Goal: Task Accomplishment & Management: Use online tool/utility

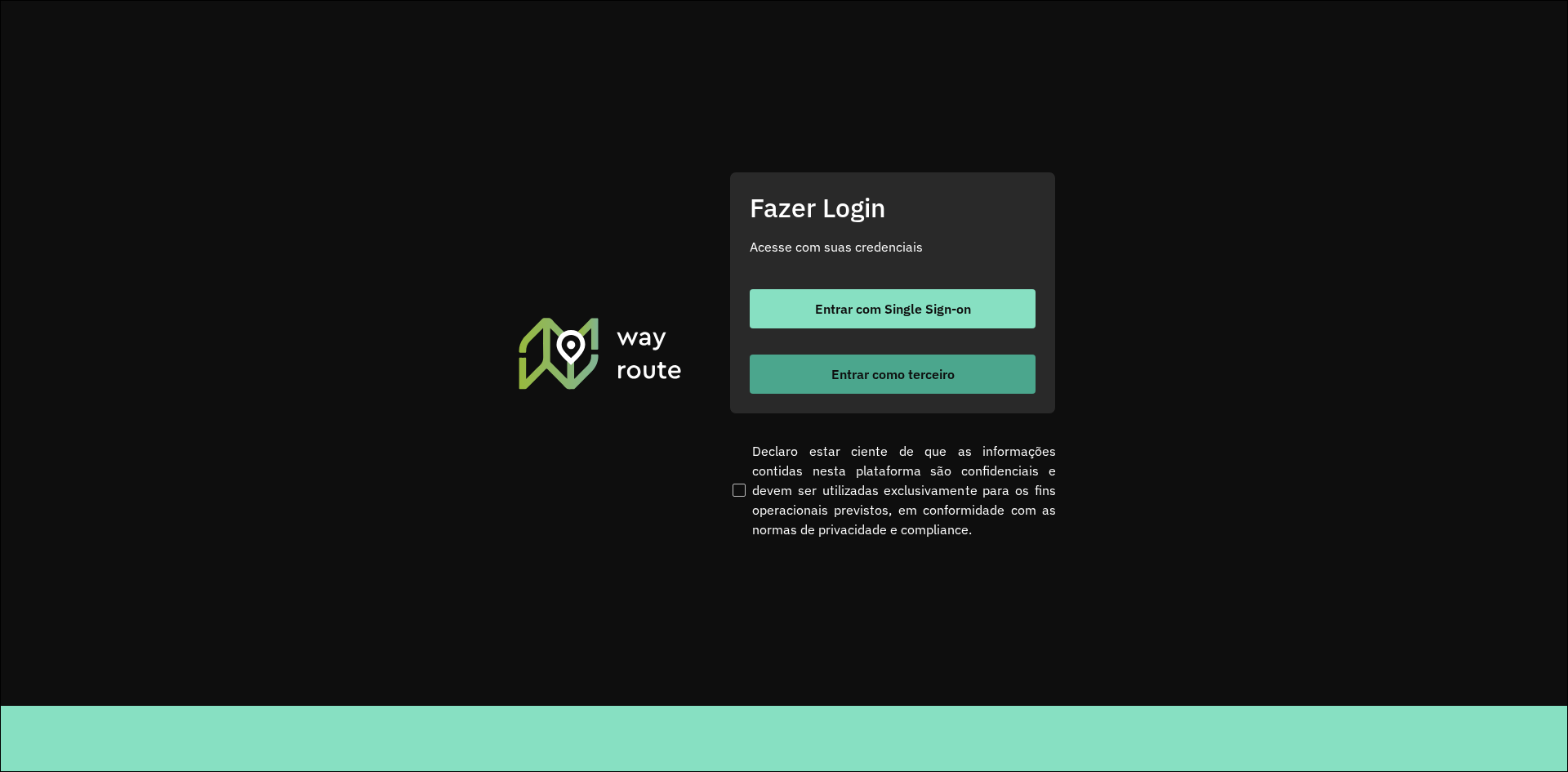
click at [851, 377] on span "Entrar como terceiro" at bounding box center [893, 374] width 124 height 13
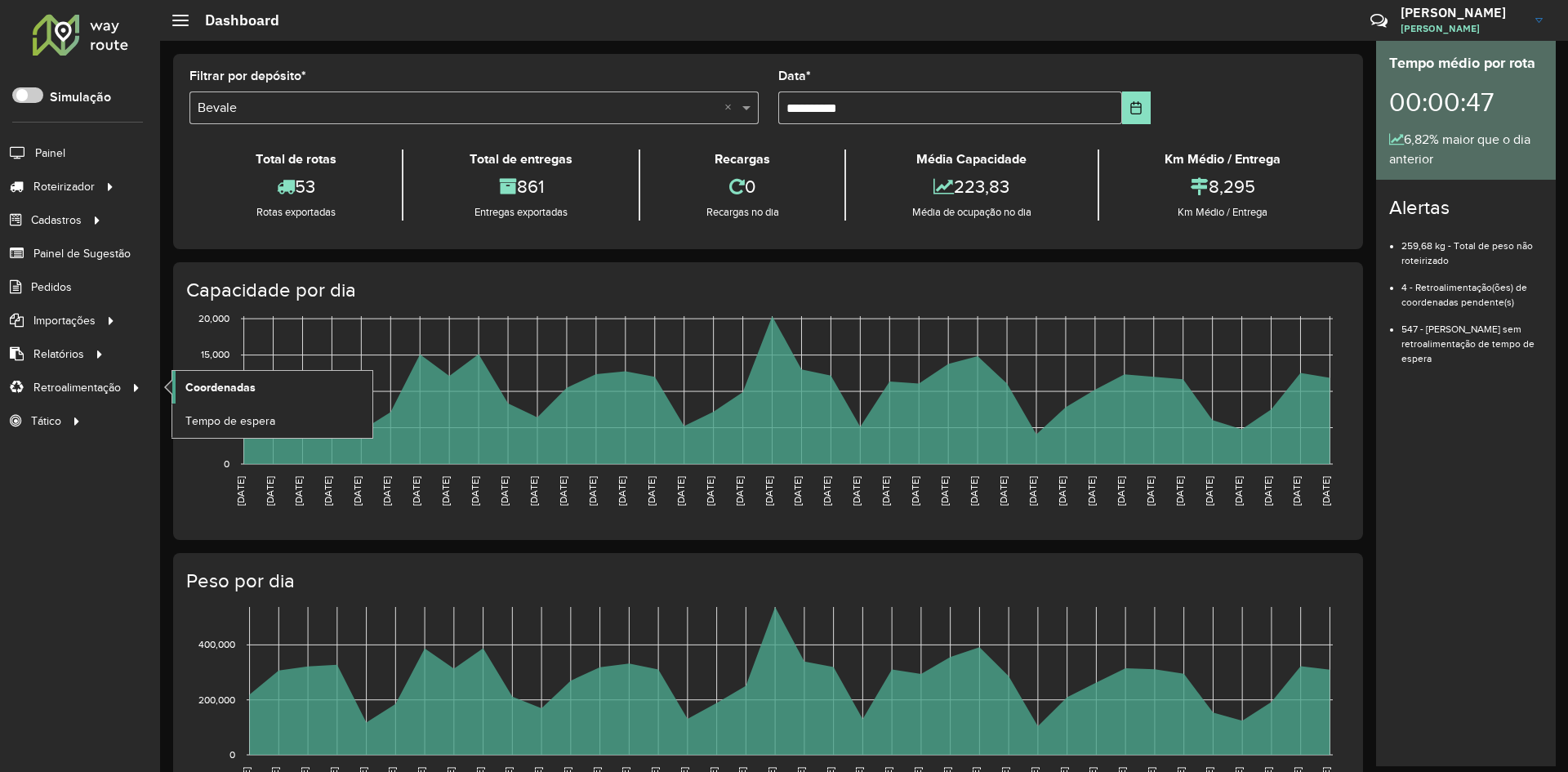
click at [248, 379] on span "Coordenadas" at bounding box center [219, 387] width 70 height 17
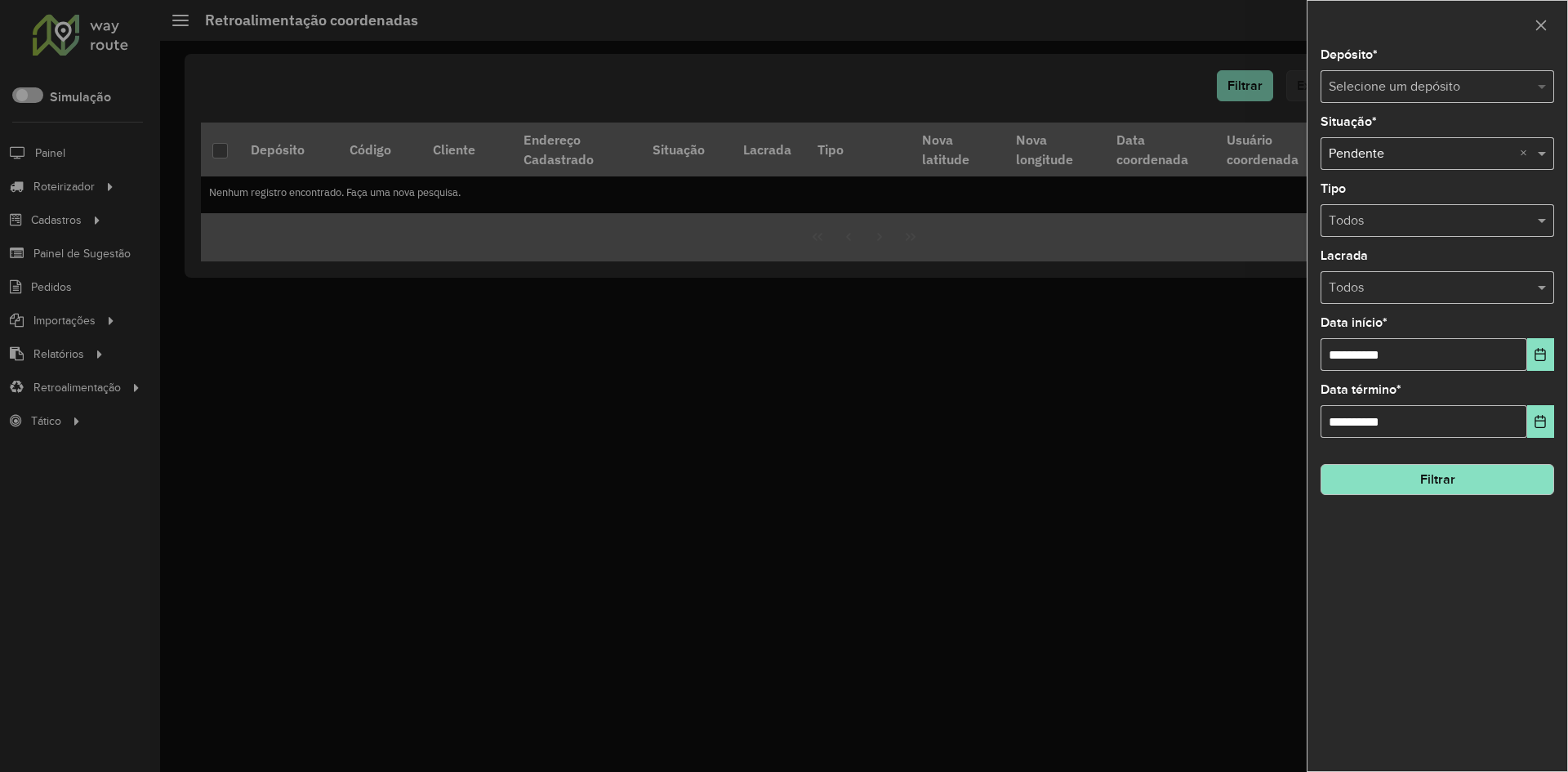
click at [1542, 95] on span at bounding box center [1543, 86] width 20 height 19
click at [1458, 132] on div "Bevale" at bounding box center [1438, 133] width 232 height 28
click at [1551, 357] on button "Choose Date" at bounding box center [1541, 355] width 27 height 33
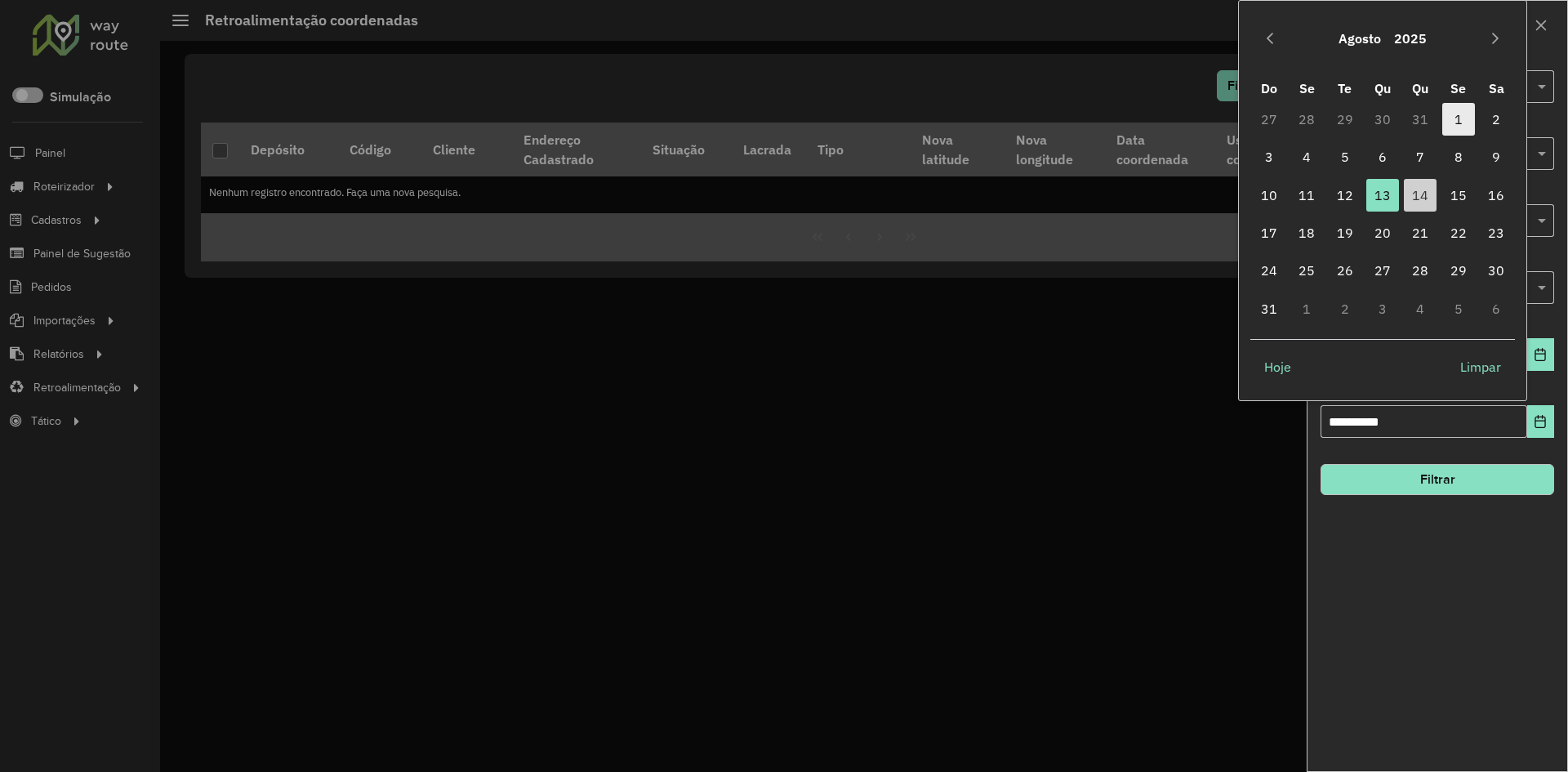
click at [1450, 119] on span "1" at bounding box center [1459, 119] width 33 height 33
type input "**********"
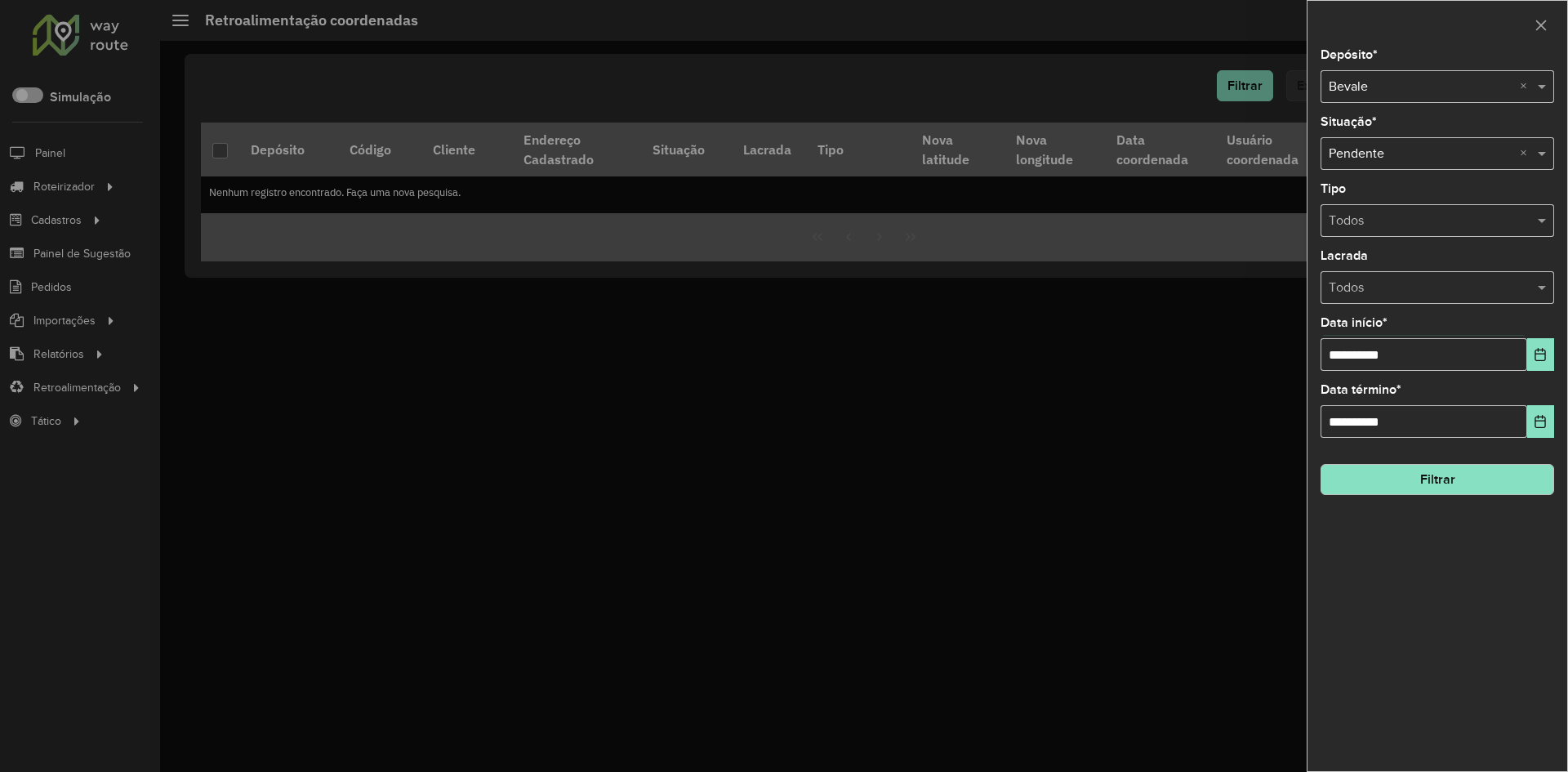
click at [1423, 467] on button "Filtrar" at bounding box center [1438, 480] width 234 height 31
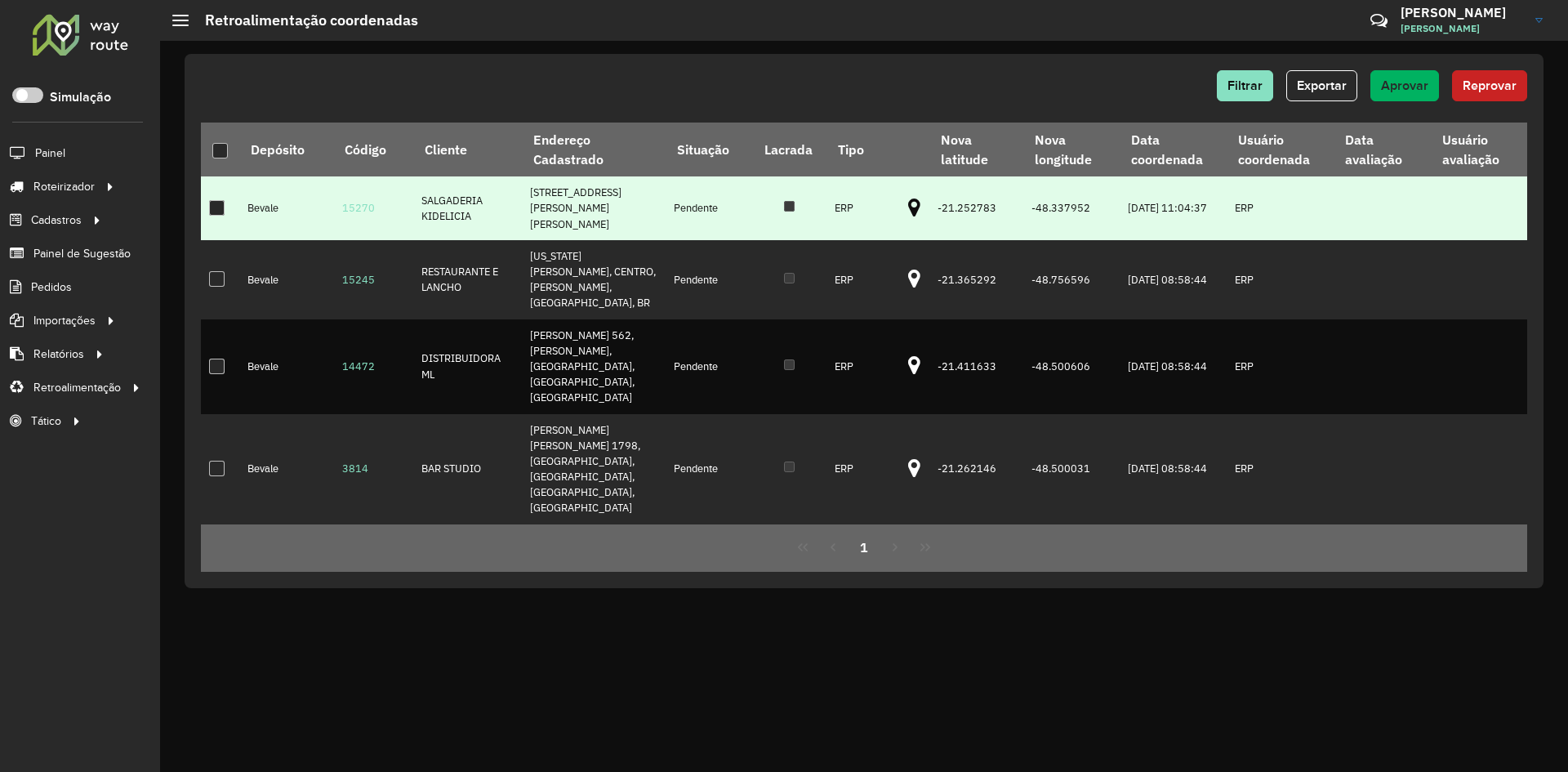
click at [914, 220] on td at bounding box center [914, 208] width 30 height 63
click at [910, 215] on icon at bounding box center [914, 208] width 12 height 21
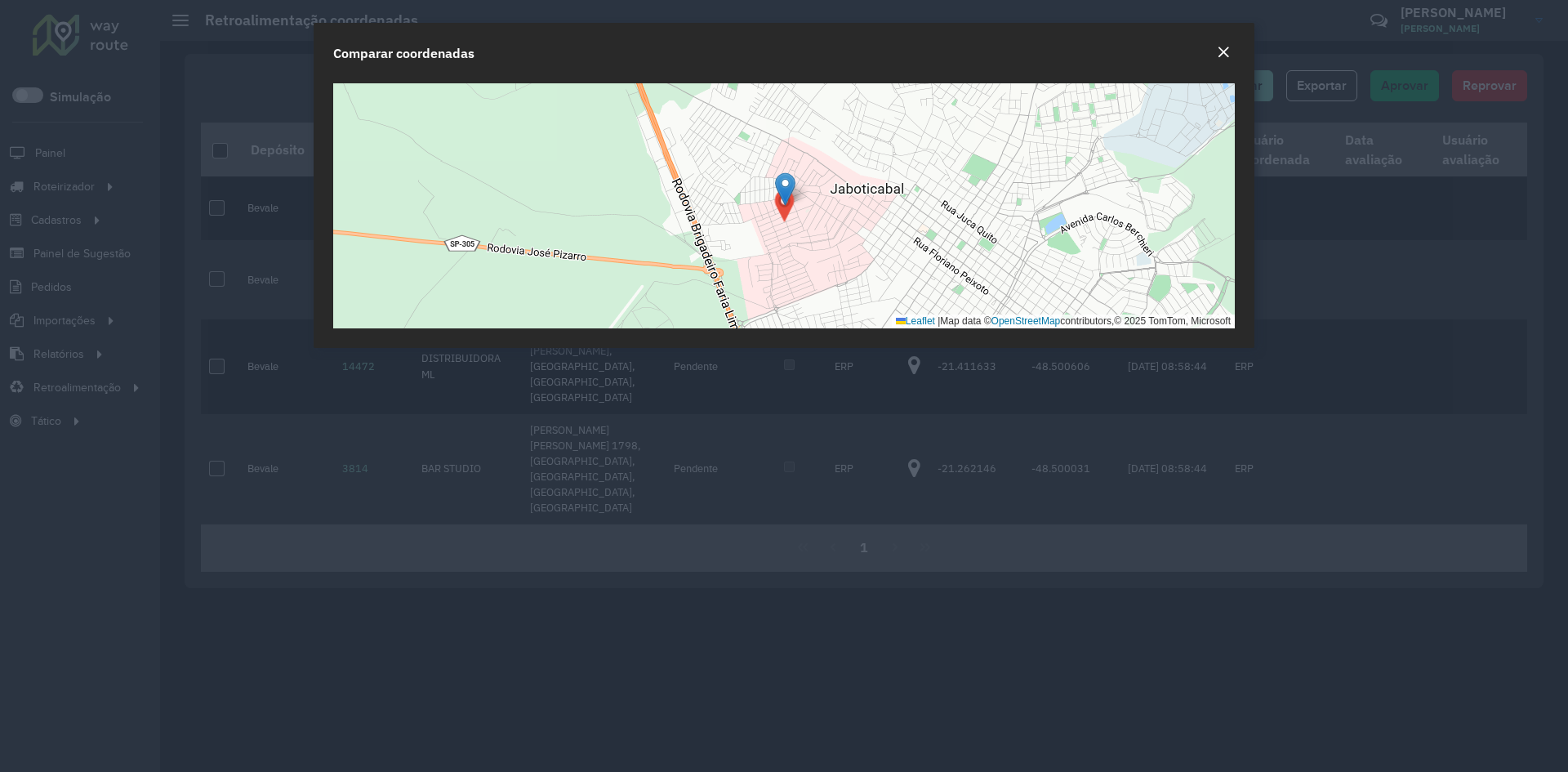
click at [1217, 57] on em "Close" at bounding box center [1224, 53] width 13 height 13
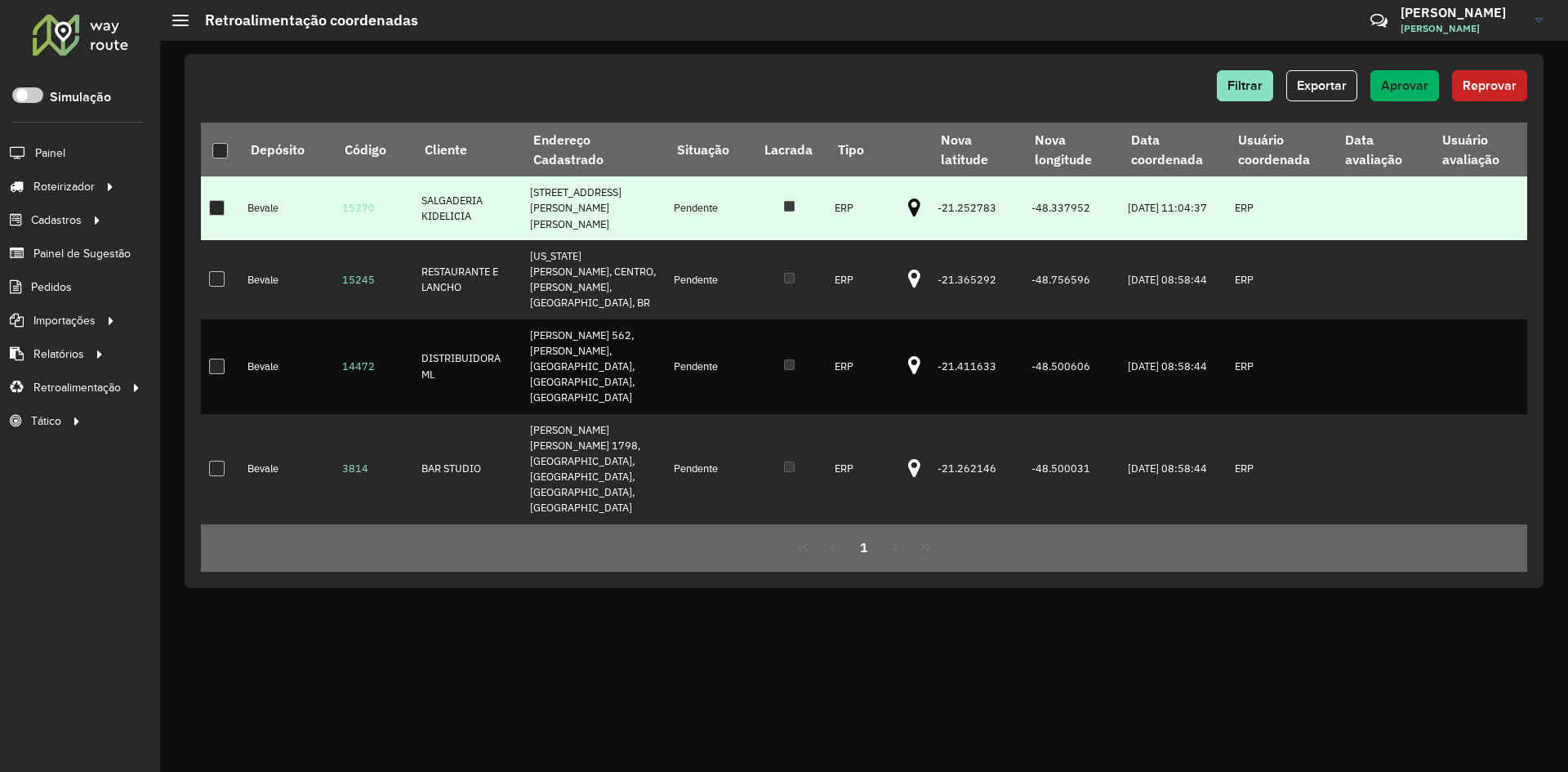
click at [217, 209] on div at bounding box center [217, 208] width 15 height 15
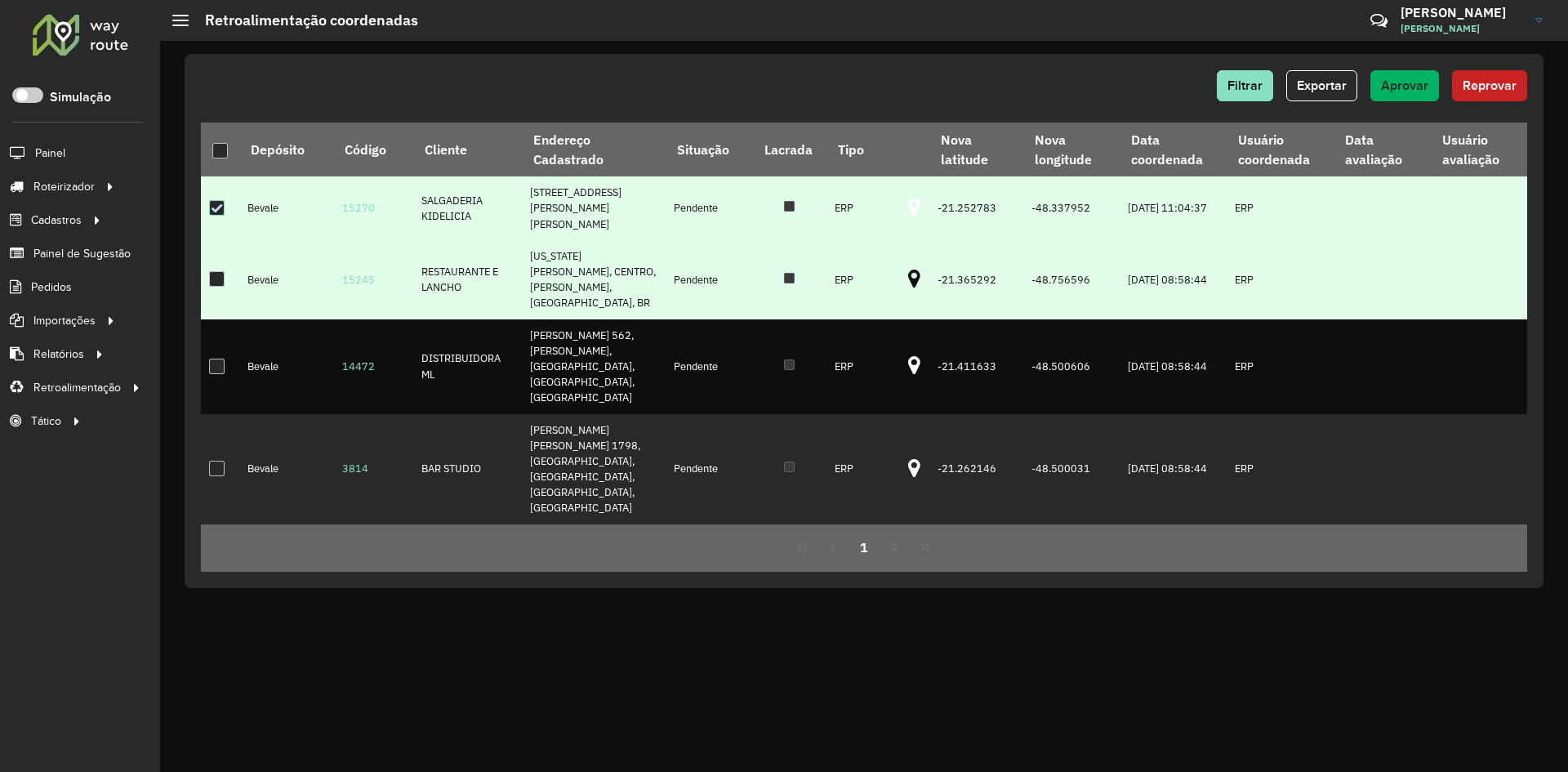
click at [911, 276] on icon at bounding box center [914, 279] width 12 height 21
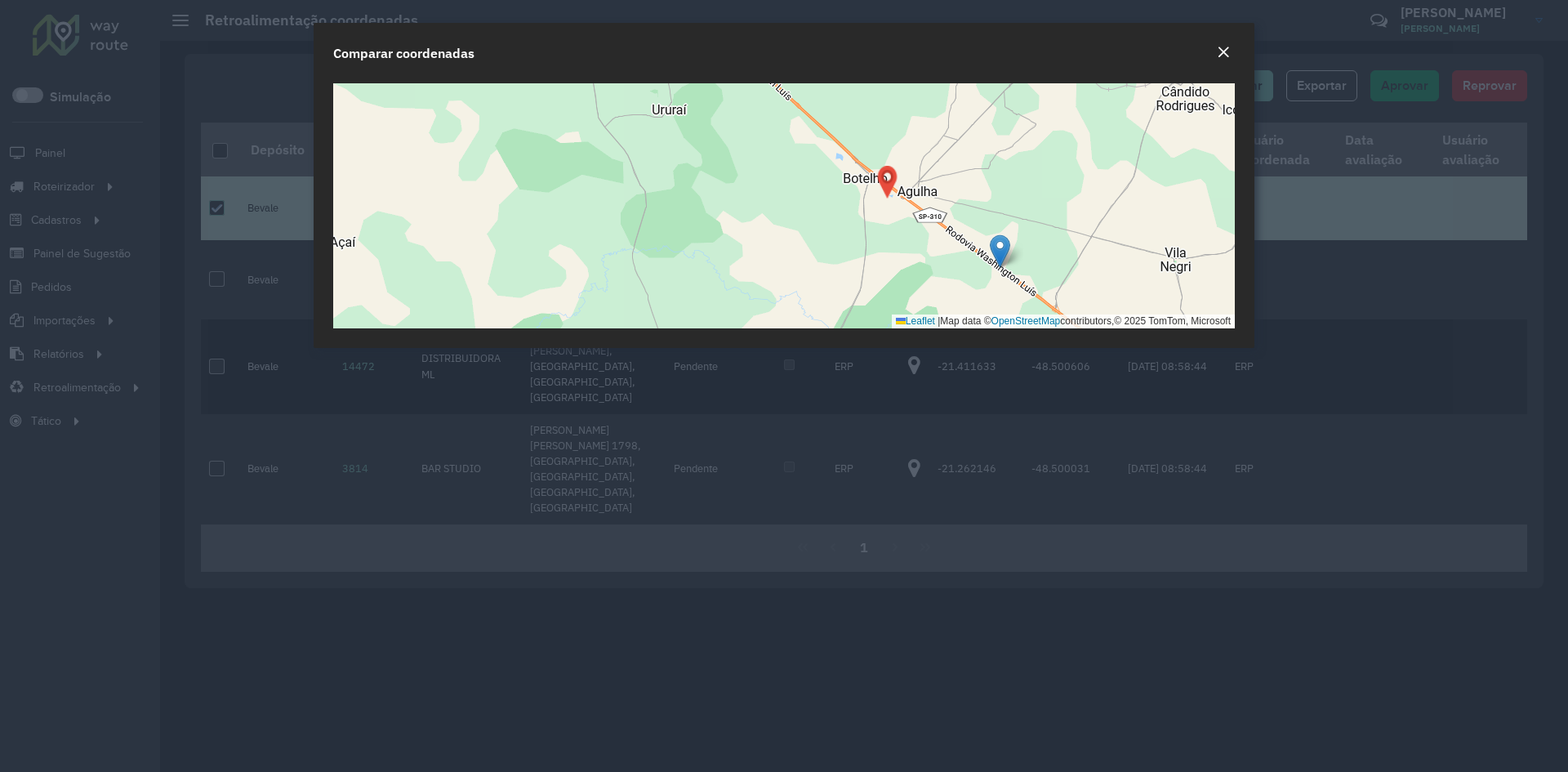
drag, startPoint x: 1003, startPoint y: 257, endPoint x: 918, endPoint y: 241, distance: 86.5
click at [918, 241] on div "Leaflet | Map data © OpenStreetMap contributors,© 2025 TomTom, Microsoft" at bounding box center [784, 206] width 902 height 246
click at [1219, 55] on em "Close" at bounding box center [1224, 53] width 13 height 13
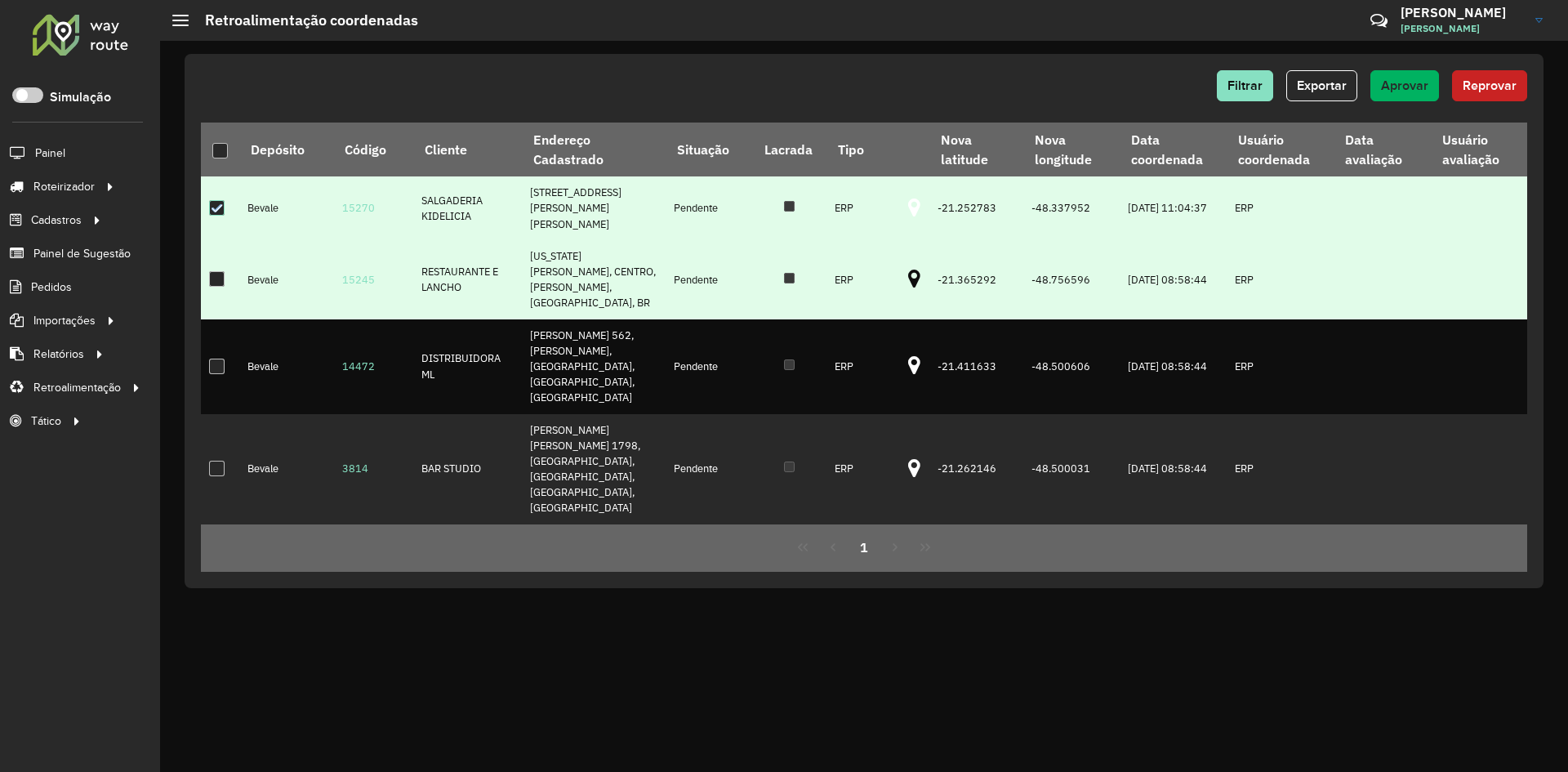
click at [219, 273] on div at bounding box center [217, 279] width 15 height 15
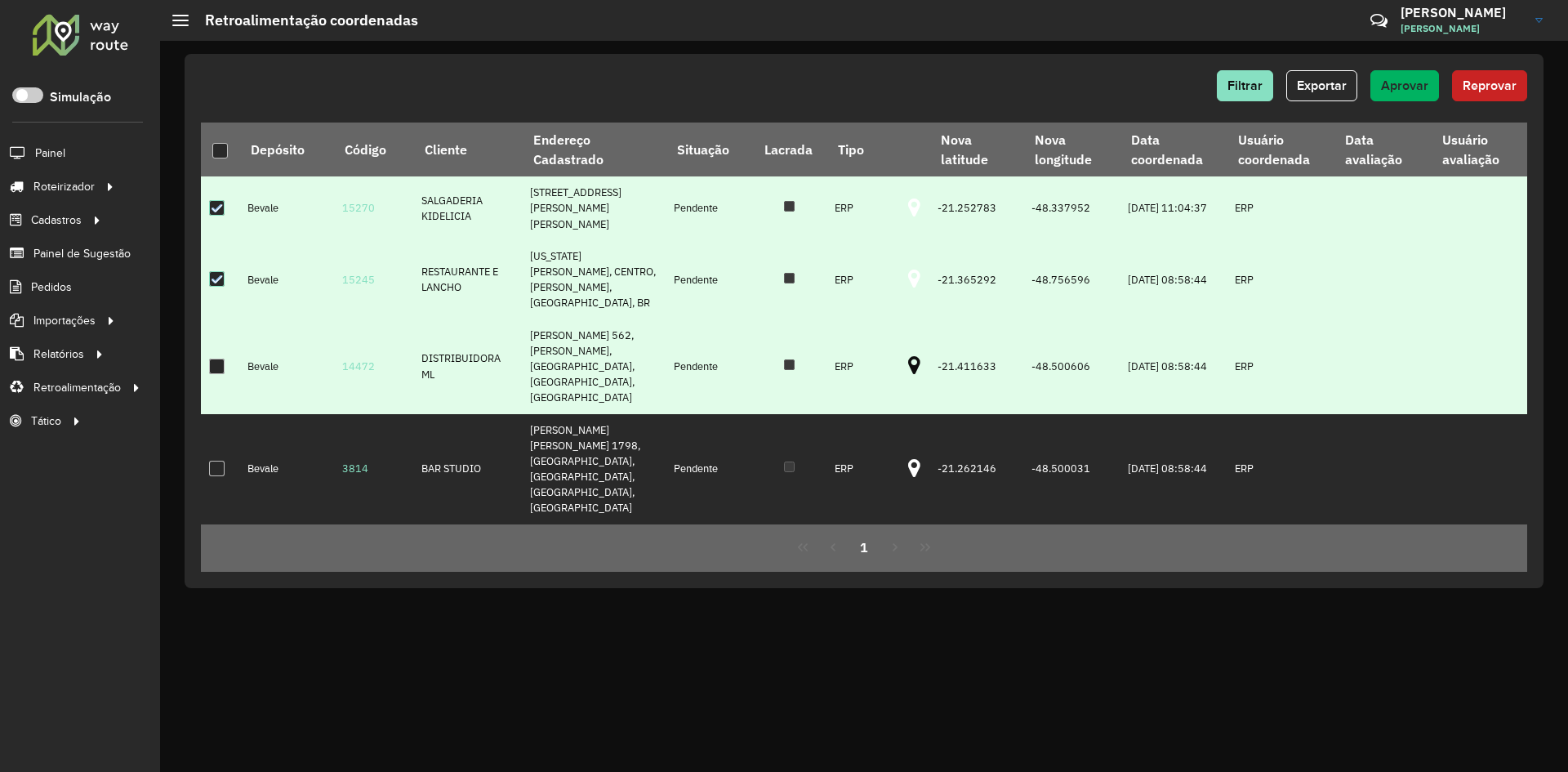
click at [909, 358] on icon at bounding box center [914, 366] width 12 height 21
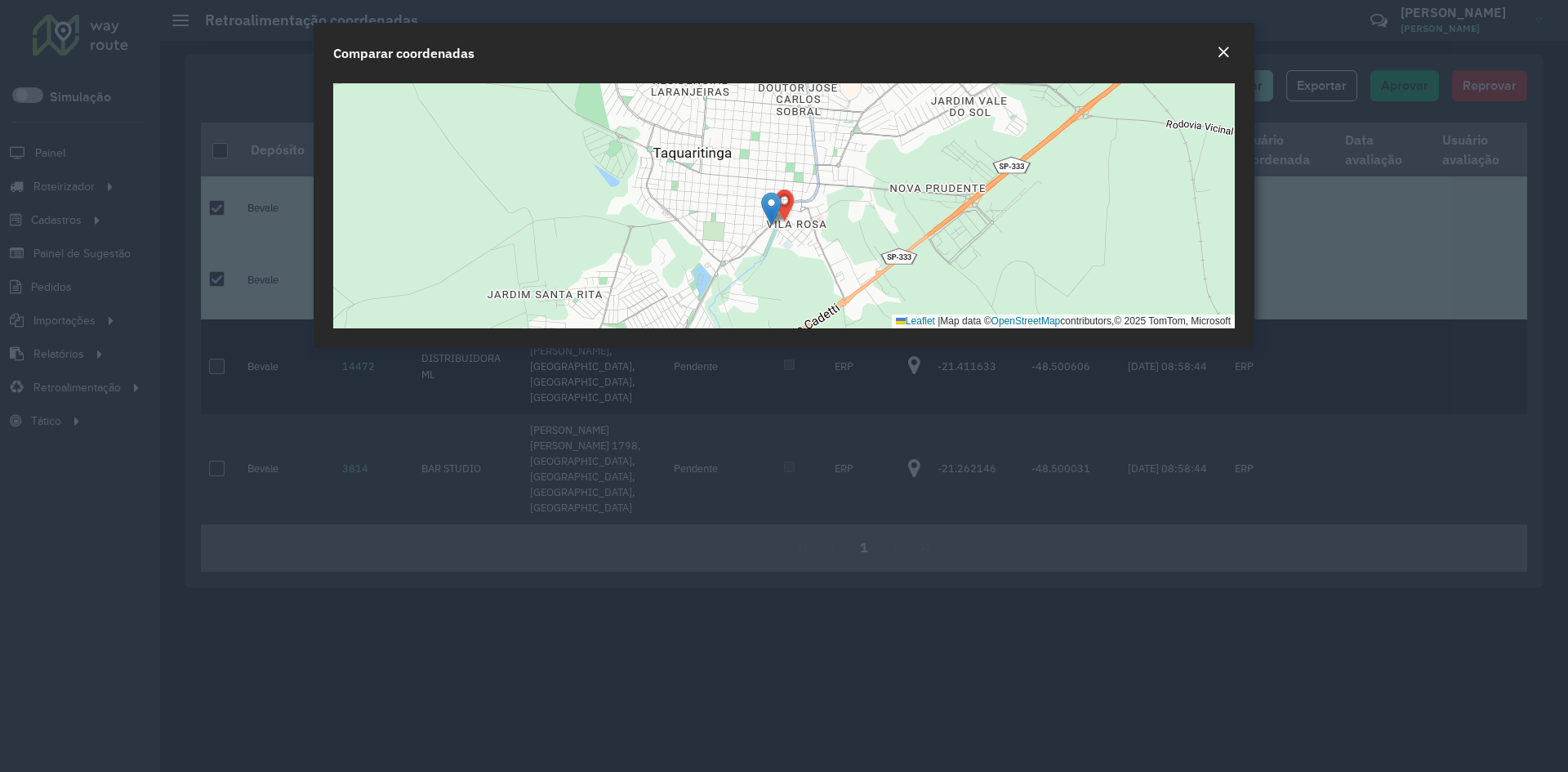
click at [1229, 47] on em "Close" at bounding box center [1224, 53] width 13 height 13
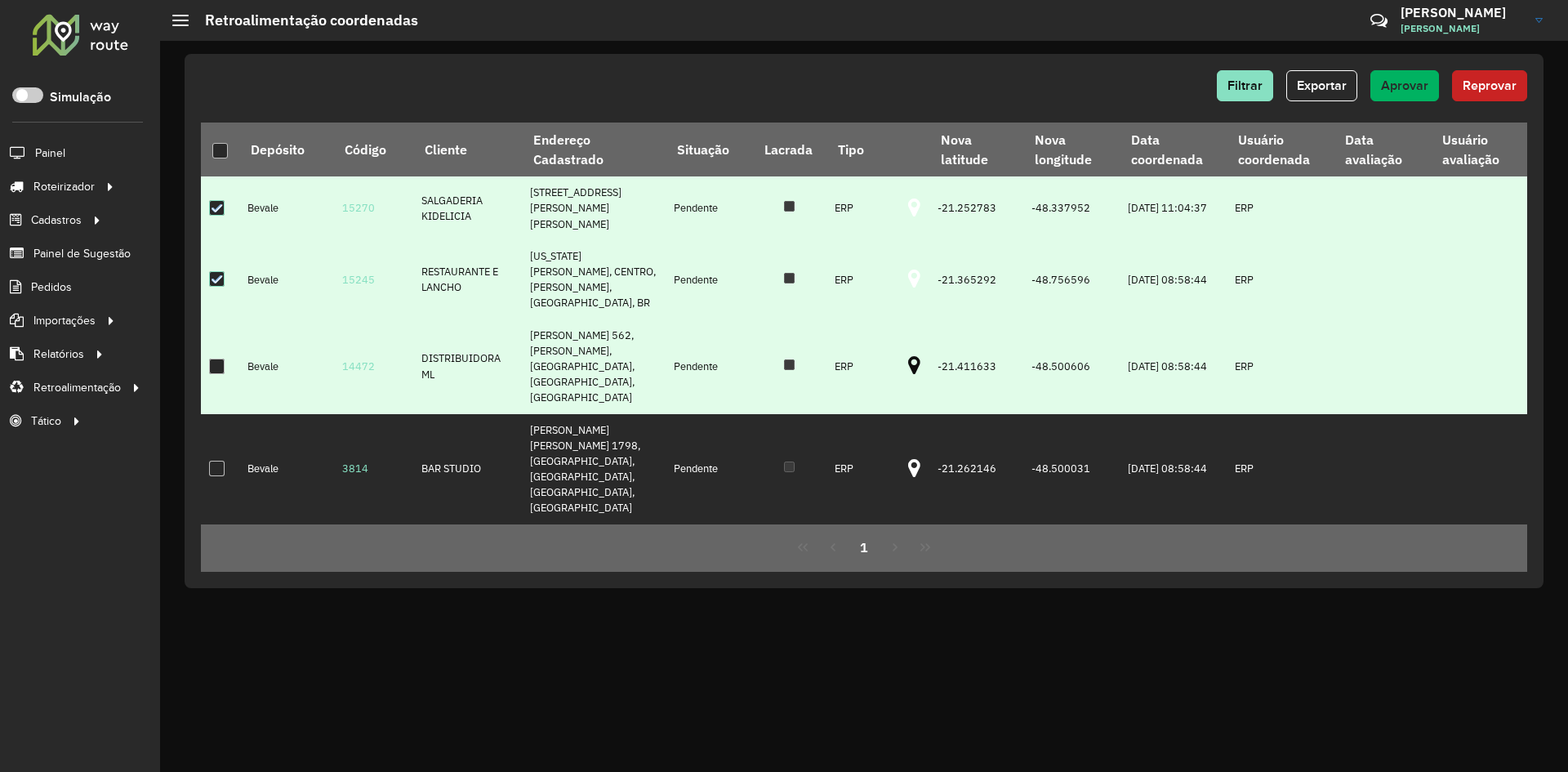
click at [220, 359] on div at bounding box center [217, 366] width 15 height 15
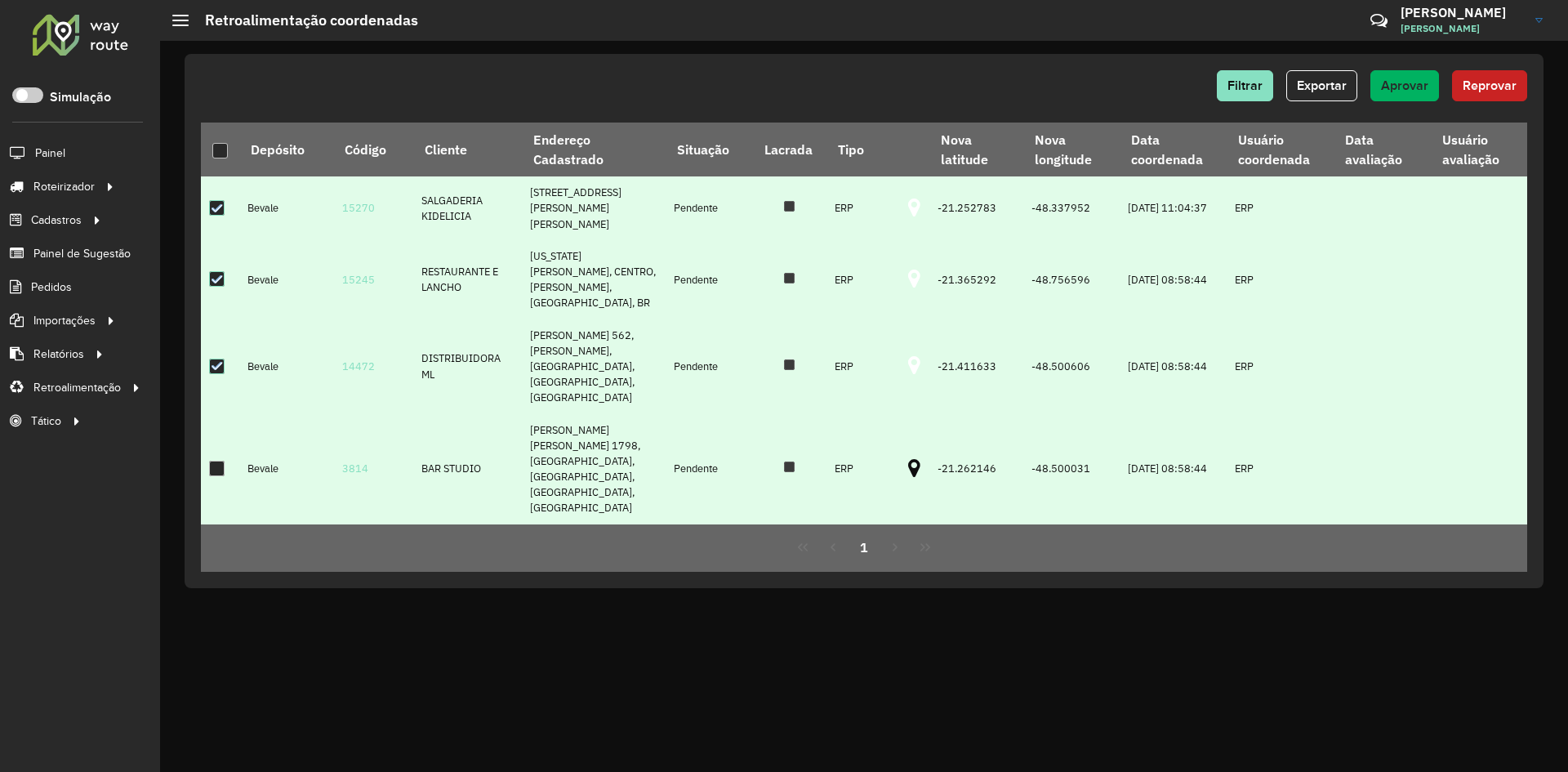
click at [909, 458] on icon at bounding box center [914, 469] width 12 height 21
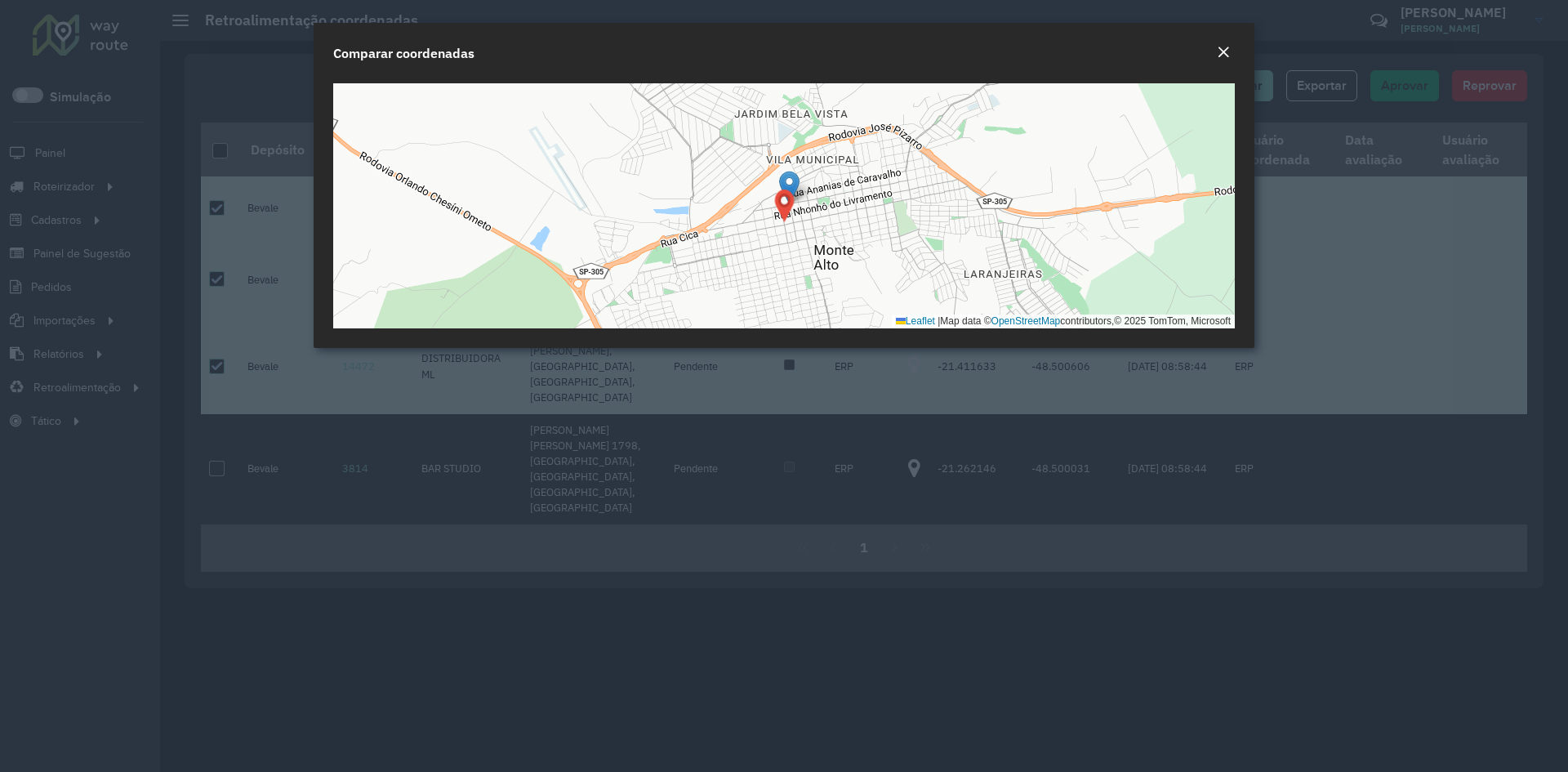
click at [1234, 59] on button "Close" at bounding box center [1224, 53] width 23 height 21
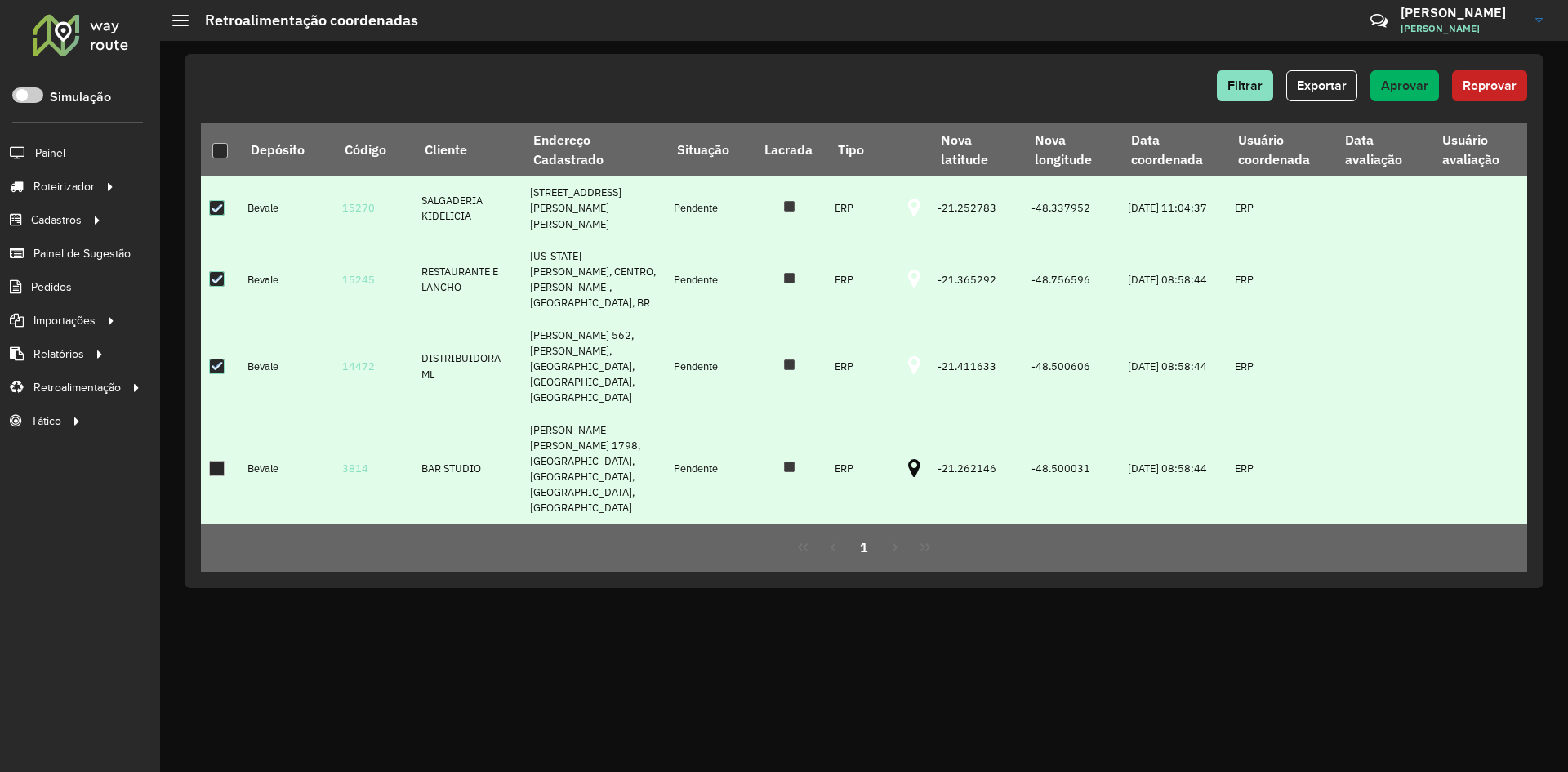
click at [219, 461] on div at bounding box center [217, 469] width 15 height 15
click at [1405, 87] on span "Aprovar" at bounding box center [1404, 85] width 47 height 13
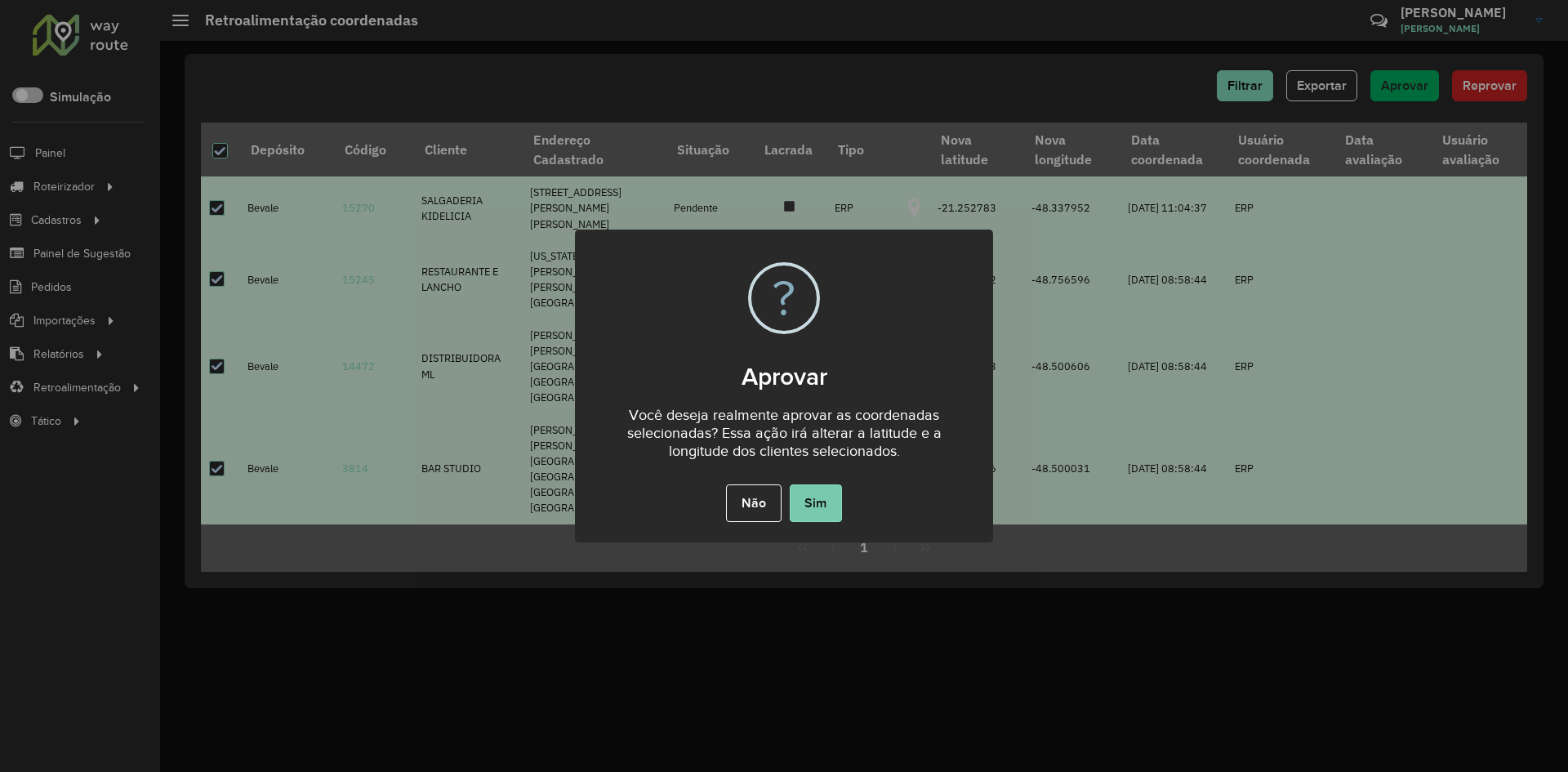
click at [820, 502] on button "Sim" at bounding box center [816, 503] width 53 height 37
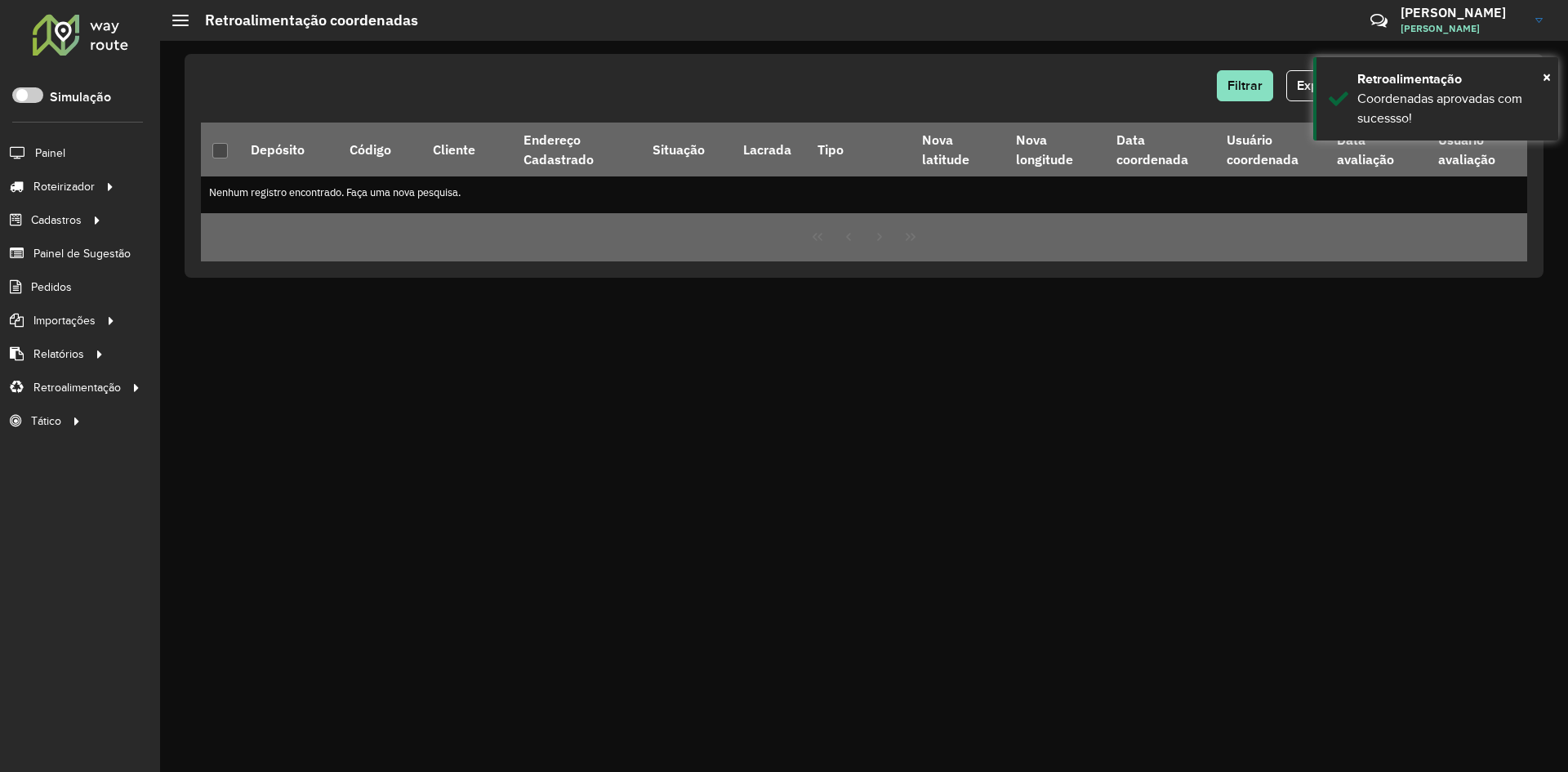
click at [60, 27] on div at bounding box center [80, 35] width 99 height 42
